Goal: Information Seeking & Learning: Learn about a topic

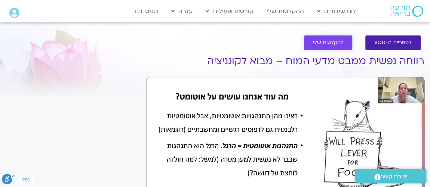
click at [319, 43] on span "להקלטות שלי" at bounding box center [328, 43] width 30 height 6
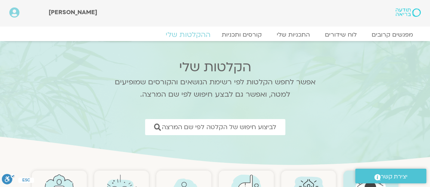
click at [199, 34] on link "ההקלטות שלי" at bounding box center [188, 34] width 63 height 9
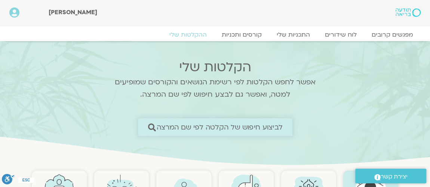
click at [222, 125] on span "לביצוע חיפוש של הקלטה לפי שם המרצה" at bounding box center [220, 127] width 126 height 8
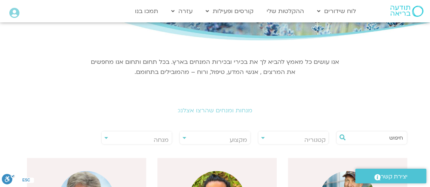
scroll to position [90, 0]
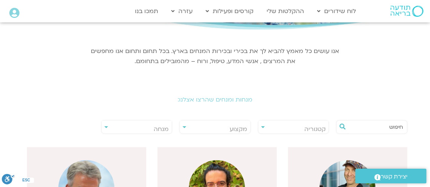
click at [106, 127] on div "**********" at bounding box center [136, 126] width 71 height 13
click at [133, 127] on span "מנחה" at bounding box center [137, 129] width 70 height 17
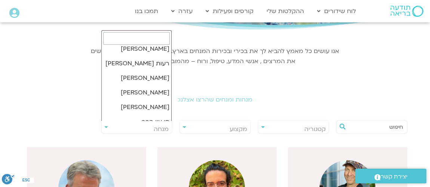
scroll to position [0, 0]
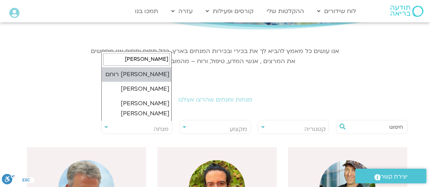
type input "[PERSON_NAME]"
select select "*****"
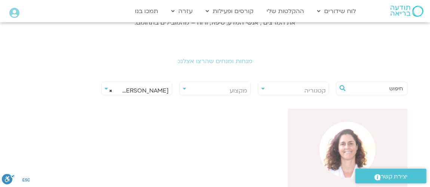
scroll to position [226, 0]
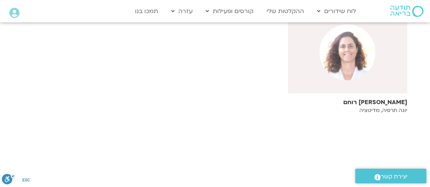
click at [316, 80] on div at bounding box center [347, 52] width 119 height 82
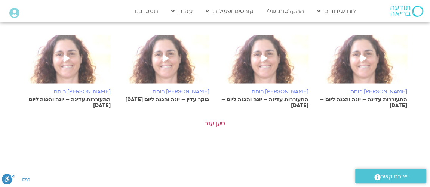
scroll to position [453, 0]
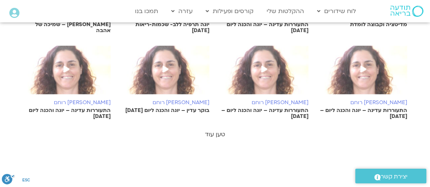
click at [215, 135] on link "טען עוד" at bounding box center [215, 134] width 20 height 8
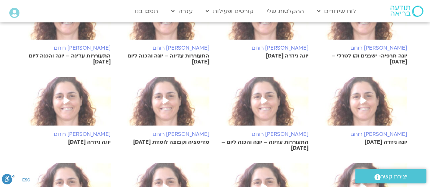
scroll to position [588, 0]
